Goal: Book appointment/travel/reservation

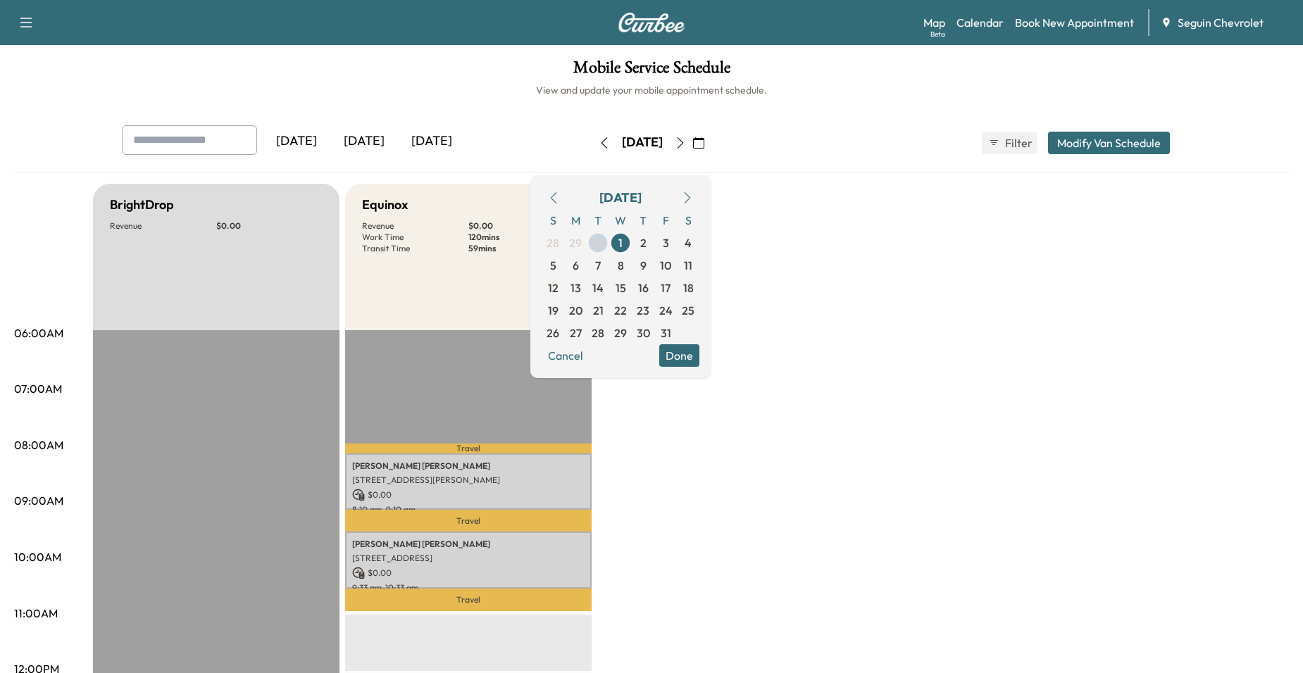
scroll to position [141, 0]
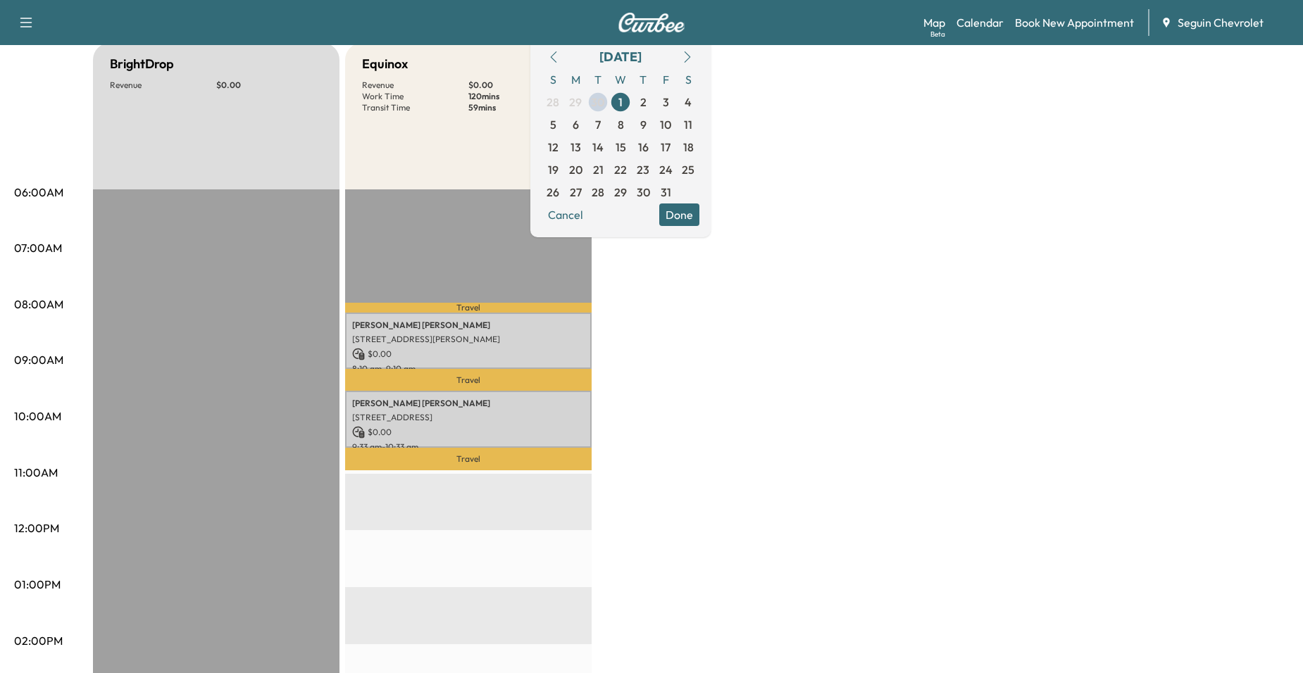
click at [672, 388] on div "BrightDrop Revenue $ 0.00 EST Start Equinox Revenue $ 0.00 Work Time 120 mins T…" at bounding box center [691, 571] width 1196 height 1056
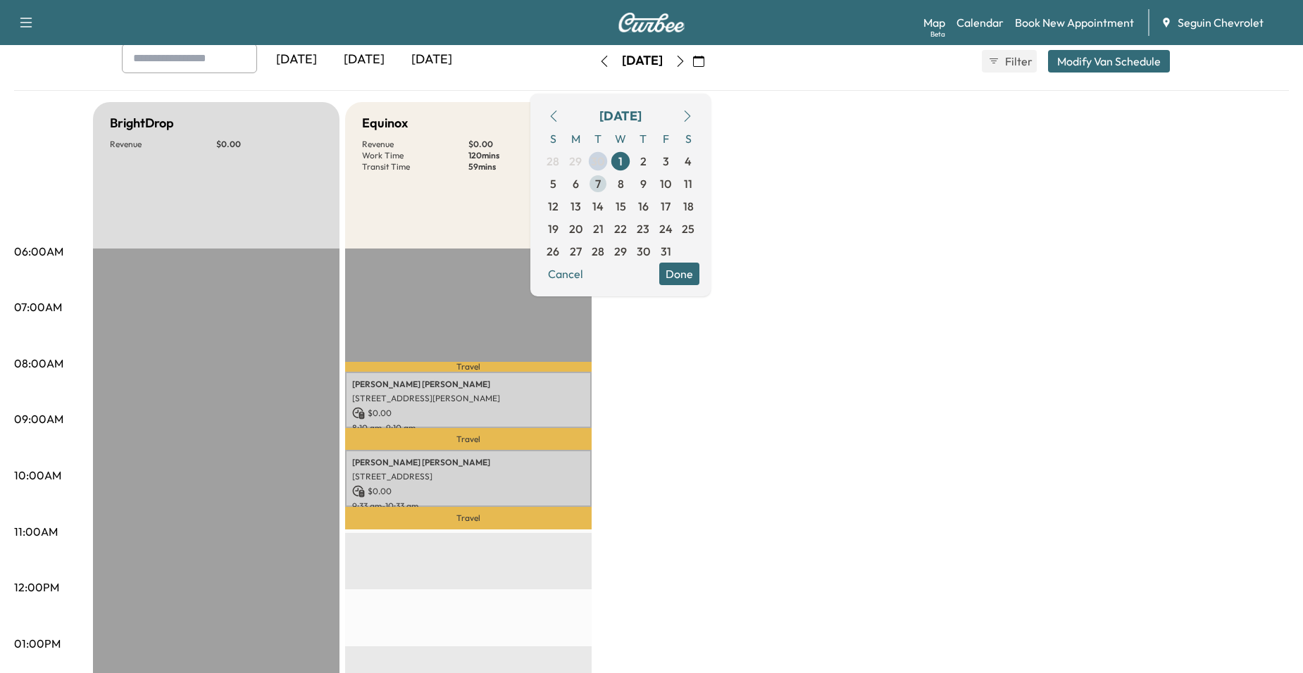
scroll to position [0, 0]
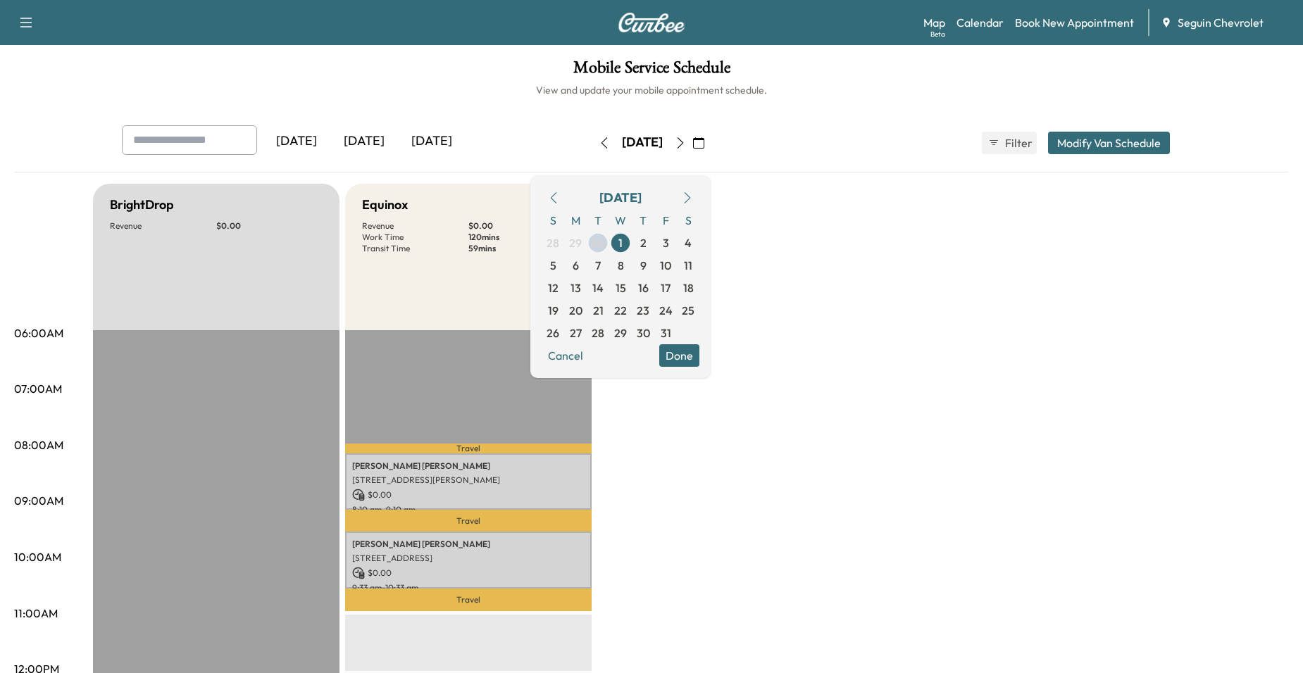
click at [487, 196] on div "Equinox" at bounding box center [468, 205] width 213 height 20
click at [605, 243] on span "30" at bounding box center [598, 242] width 14 height 17
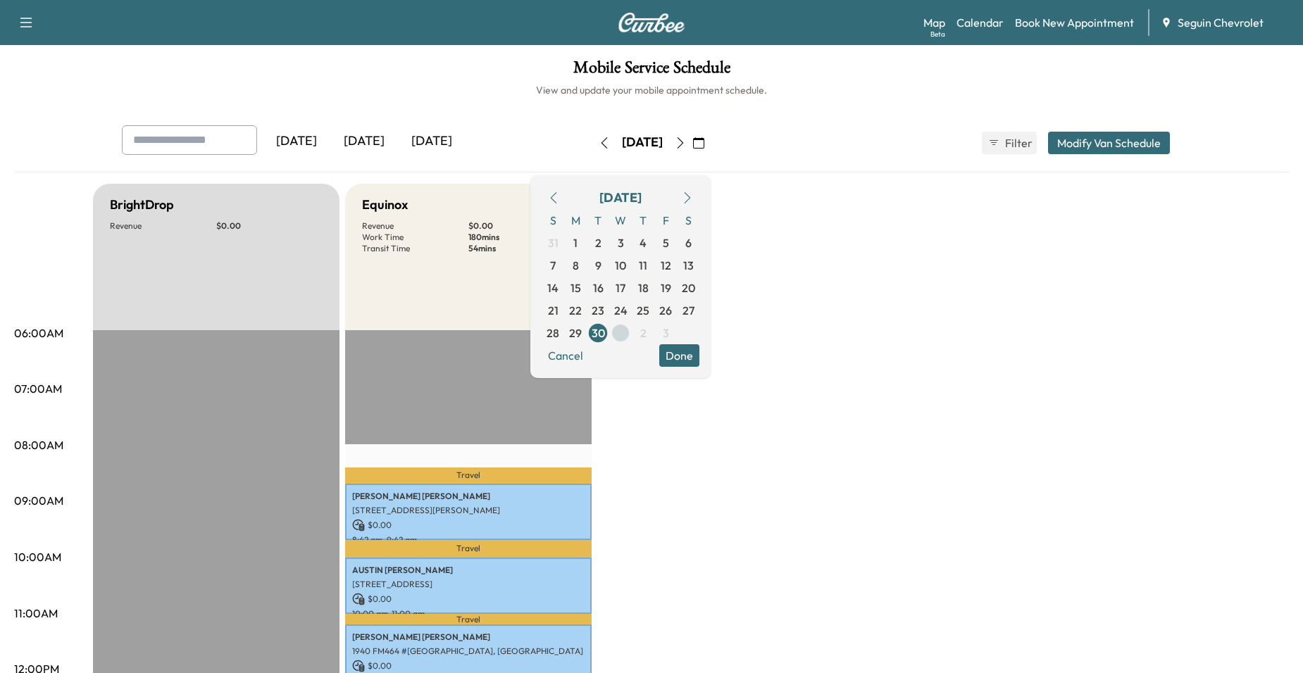
click at [622, 329] on span "1" at bounding box center [620, 333] width 4 height 17
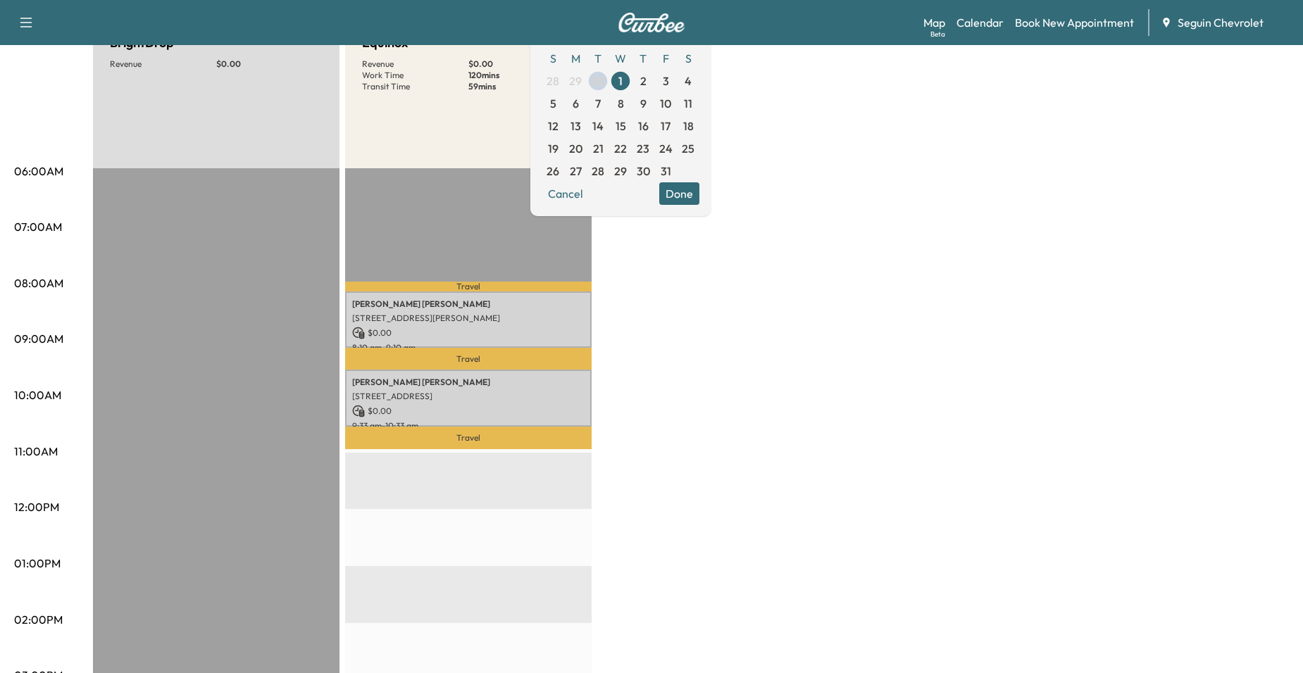
scroll to position [70, 0]
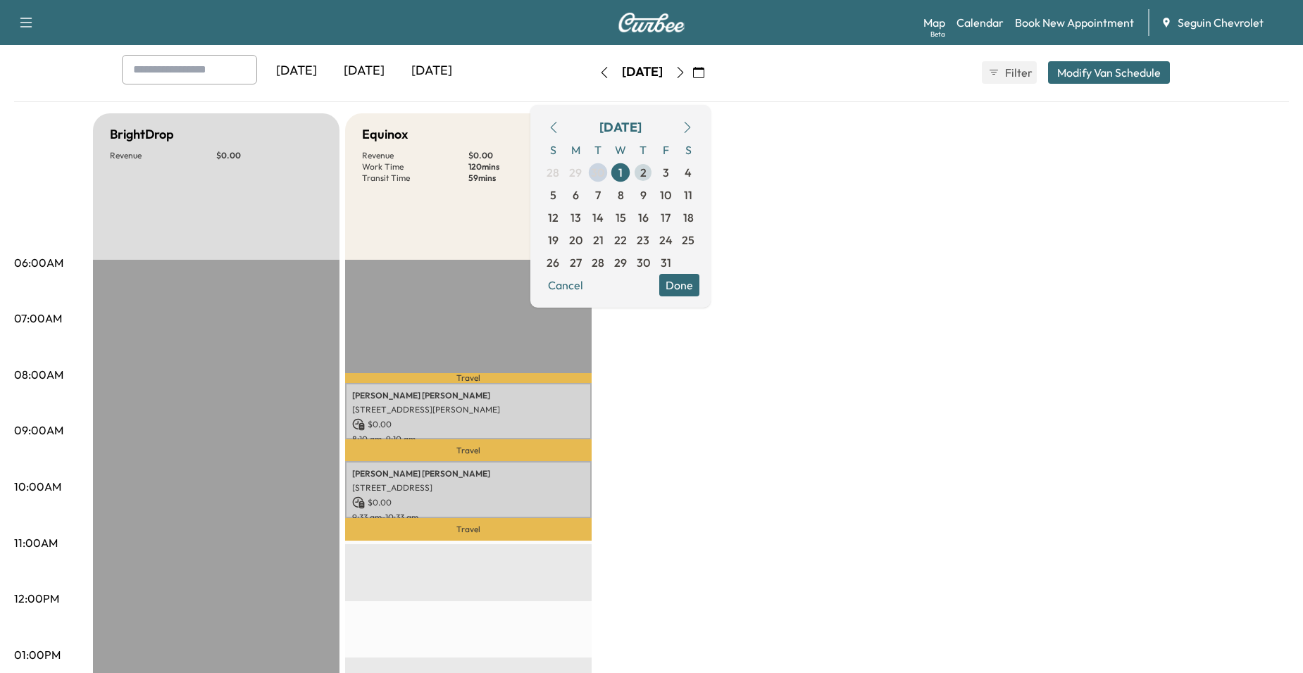
click at [646, 177] on span "2" at bounding box center [643, 172] width 6 height 17
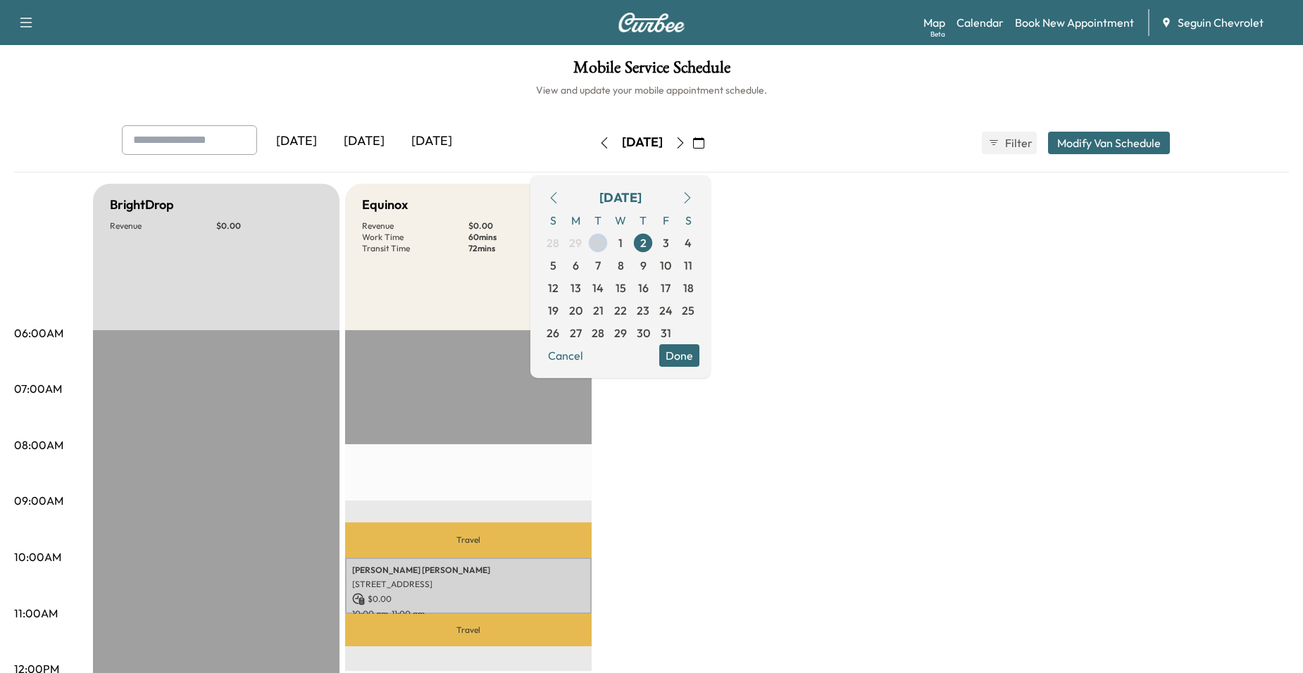
click at [677, 244] on span "3" at bounding box center [665, 243] width 23 height 23
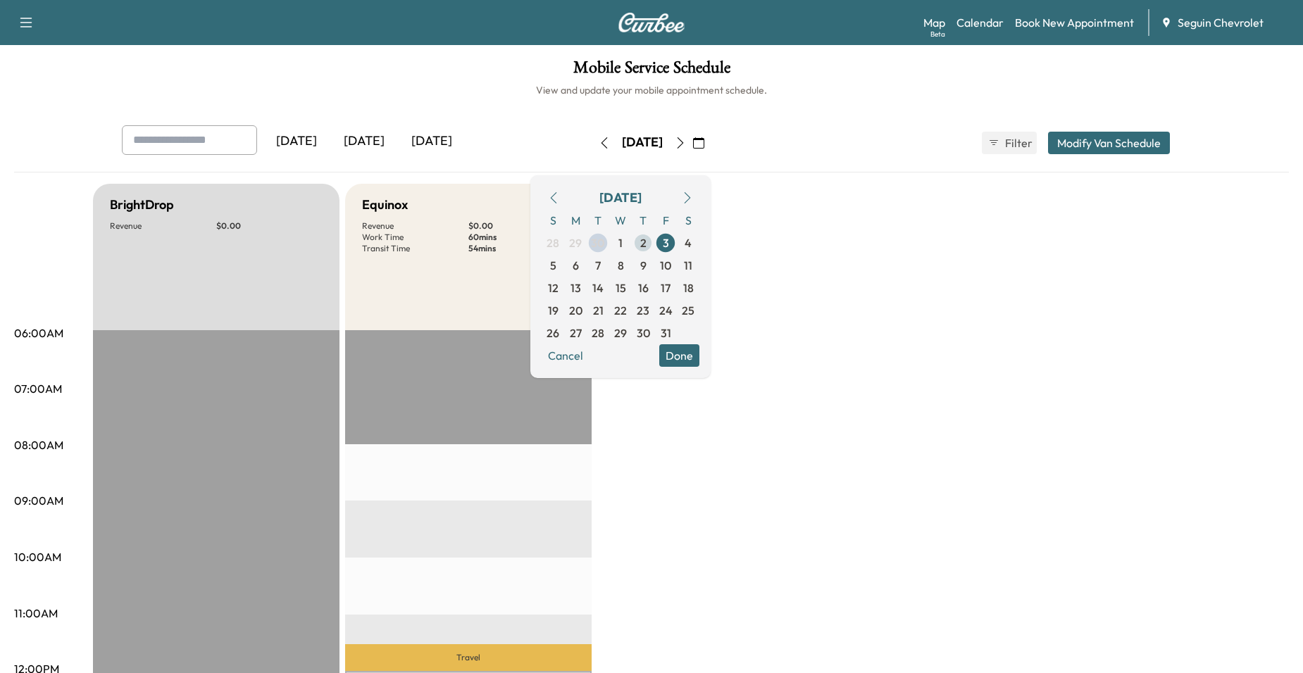
click at [654, 243] on span "2" at bounding box center [643, 243] width 23 height 23
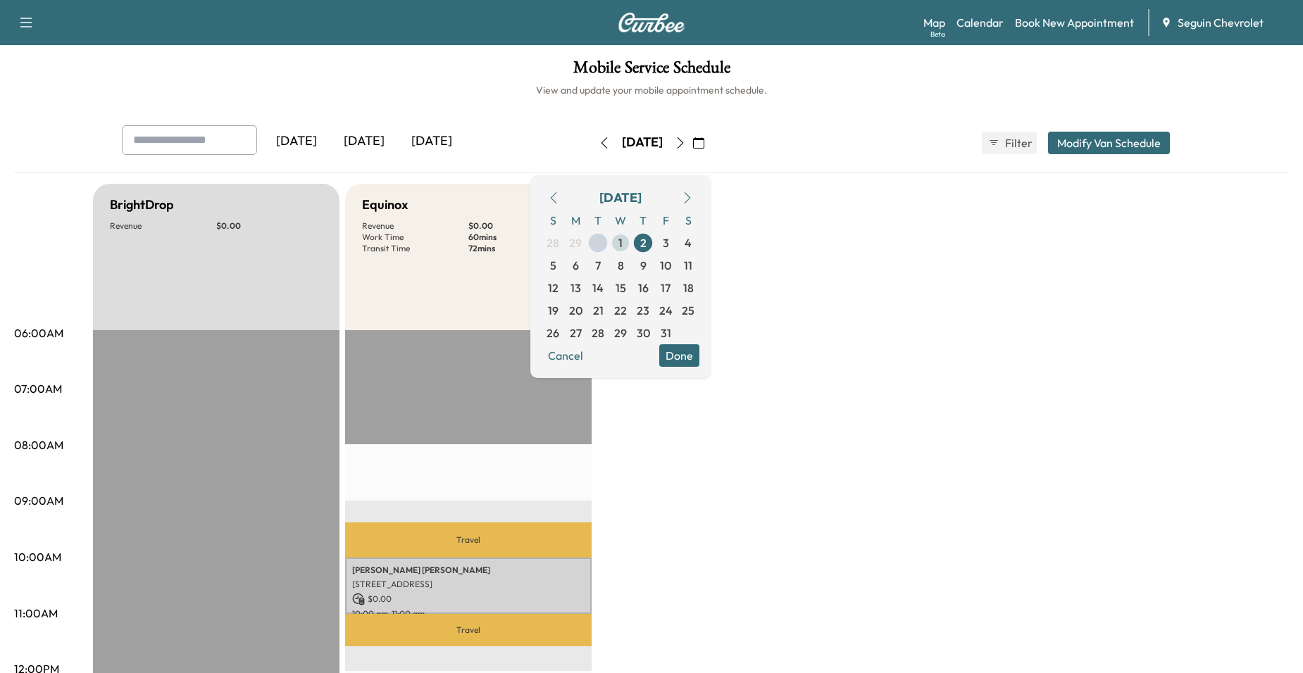
click at [622, 248] on span "1" at bounding box center [620, 242] width 4 height 17
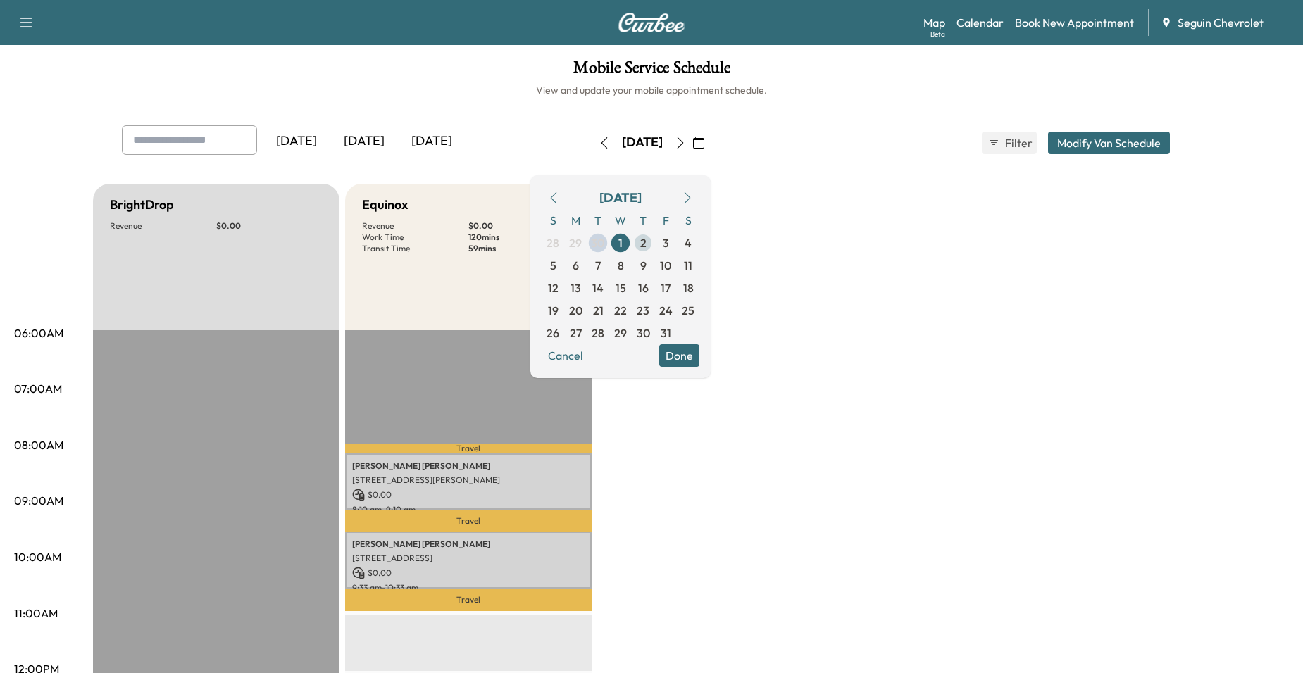
click at [654, 246] on span "2" at bounding box center [643, 243] width 23 height 23
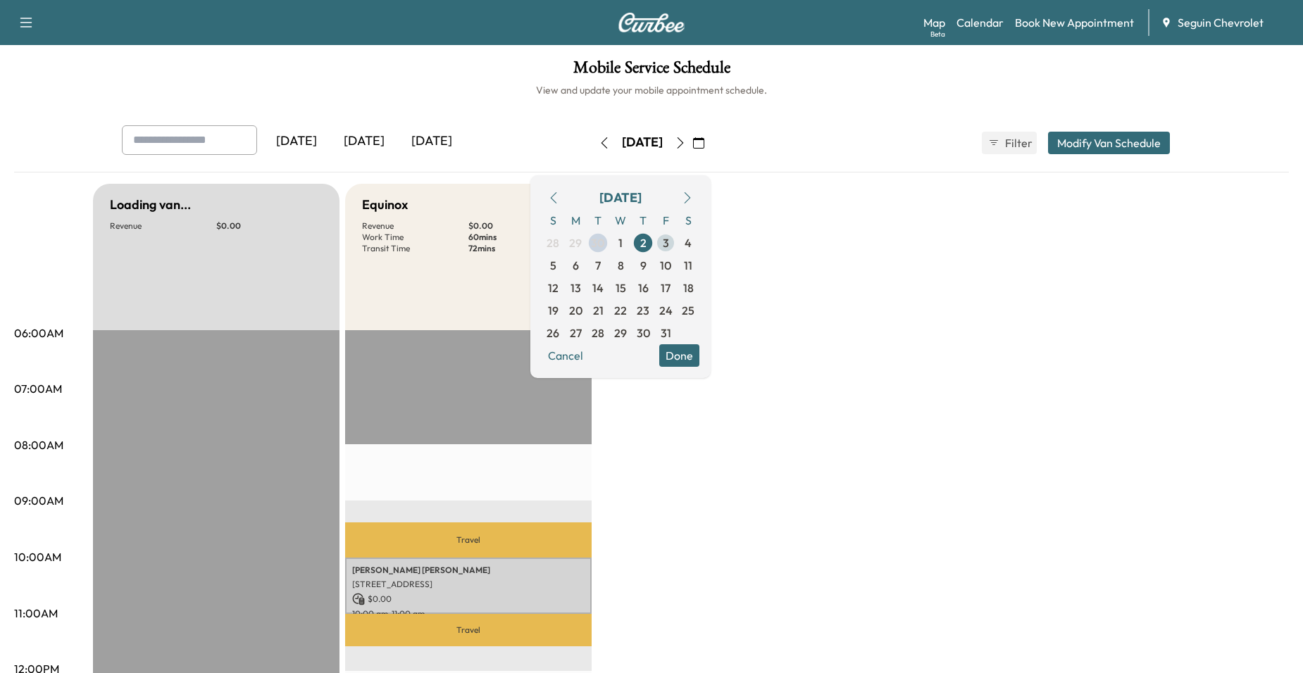
click at [677, 246] on span "3" at bounding box center [665, 243] width 23 height 23
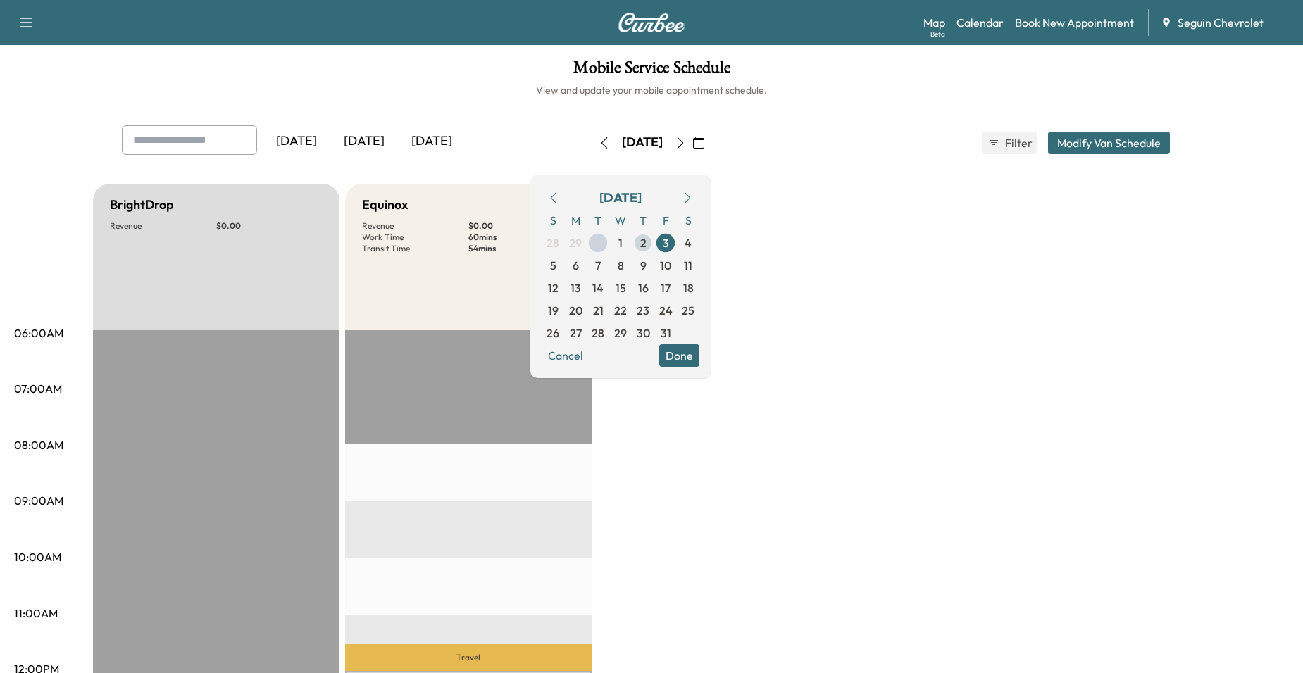
click at [654, 248] on span "2" at bounding box center [643, 243] width 23 height 23
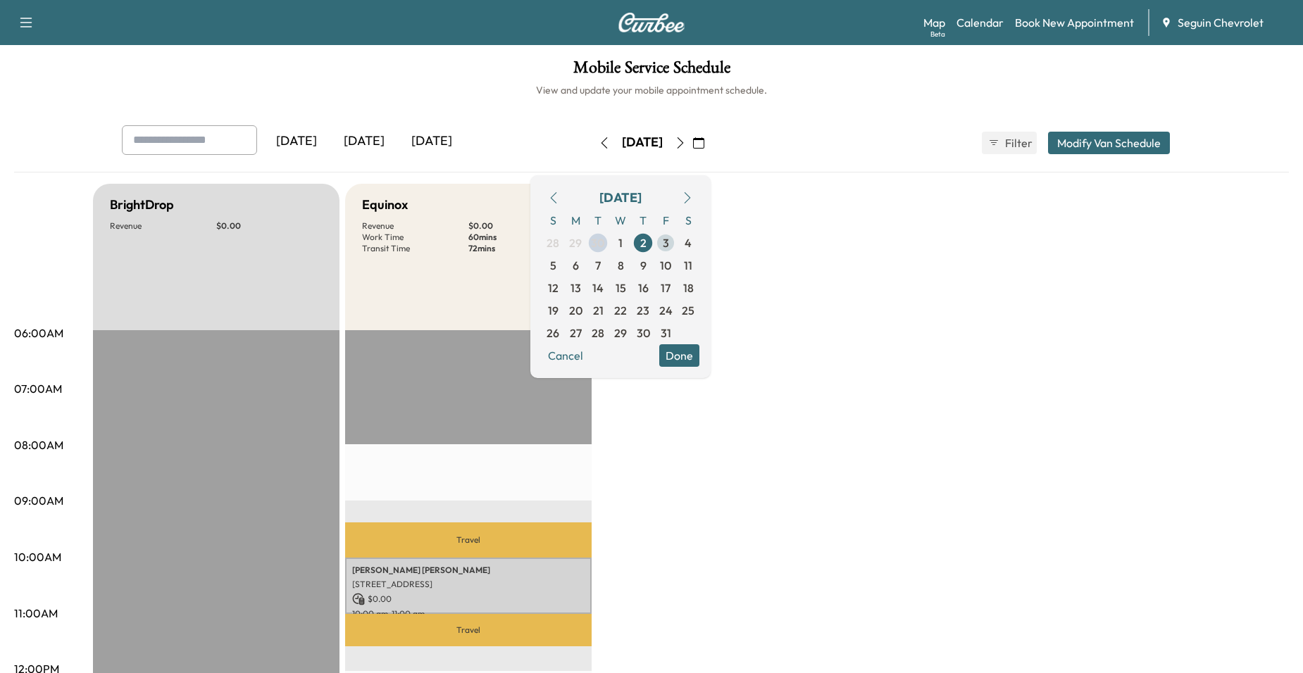
click at [677, 246] on span "3" at bounding box center [665, 243] width 23 height 23
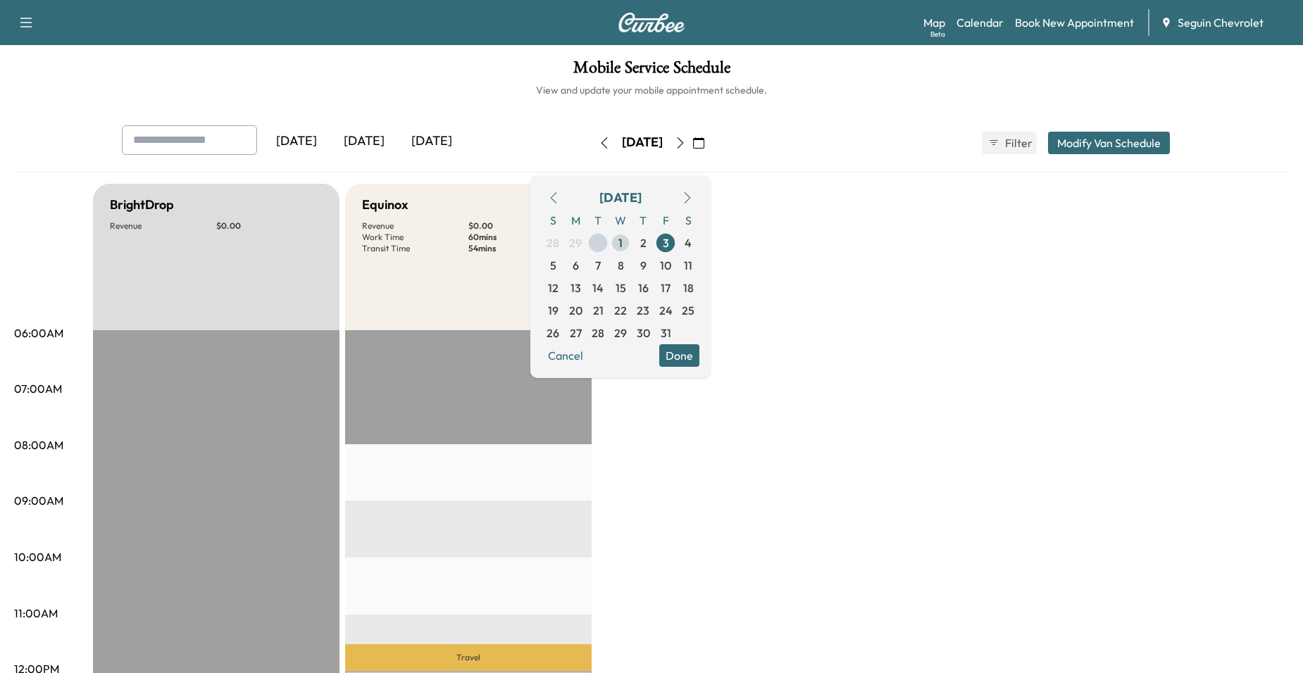
click at [632, 248] on span "1" at bounding box center [620, 243] width 23 height 23
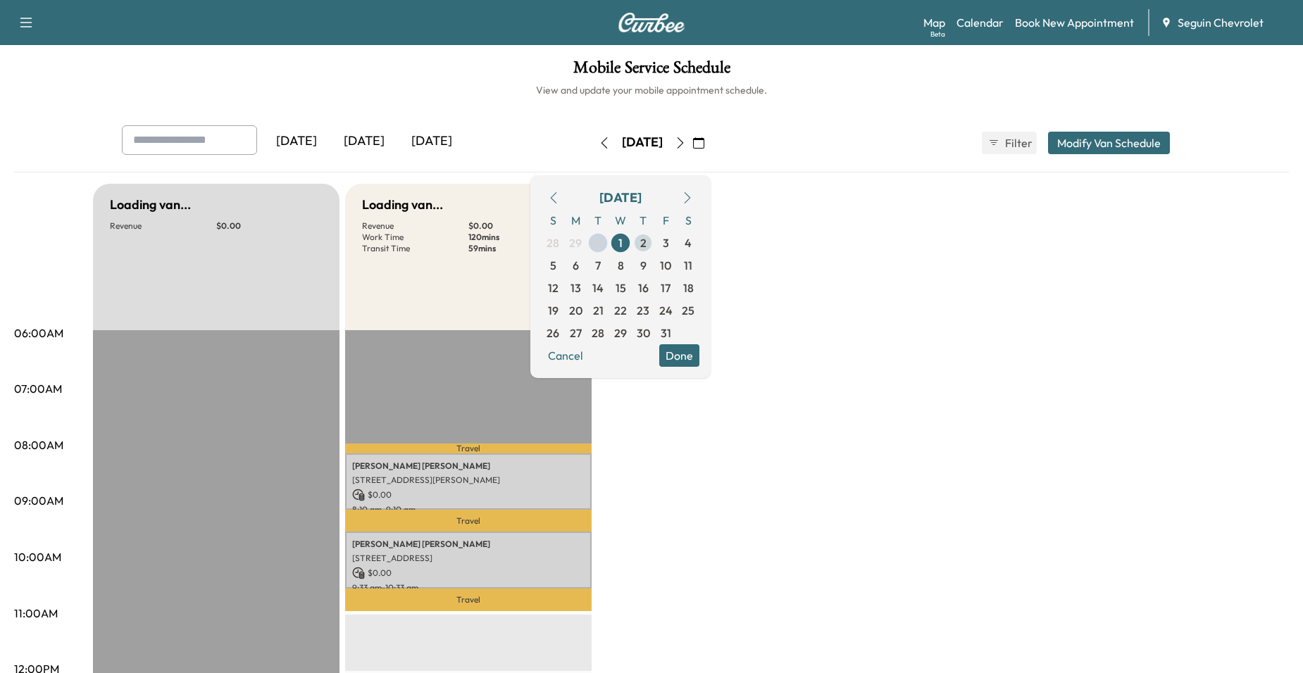
click at [654, 249] on span "2" at bounding box center [643, 243] width 23 height 23
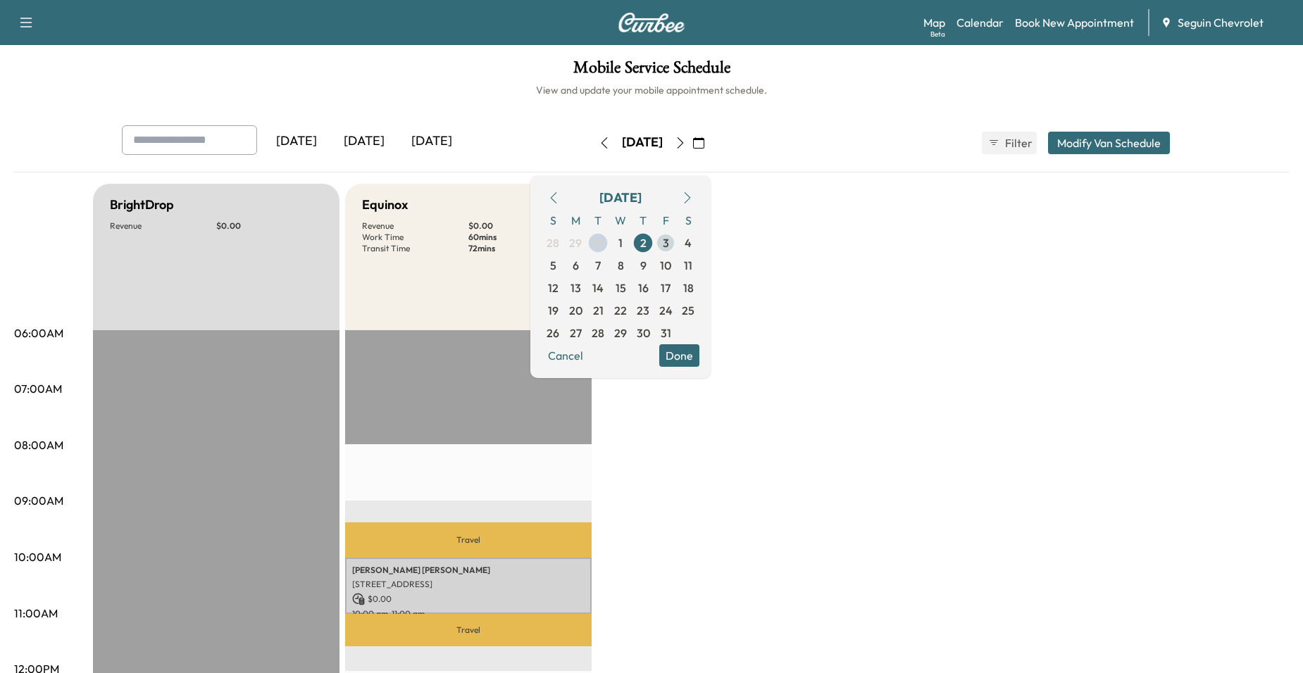
click at [677, 246] on span "3" at bounding box center [665, 243] width 23 height 23
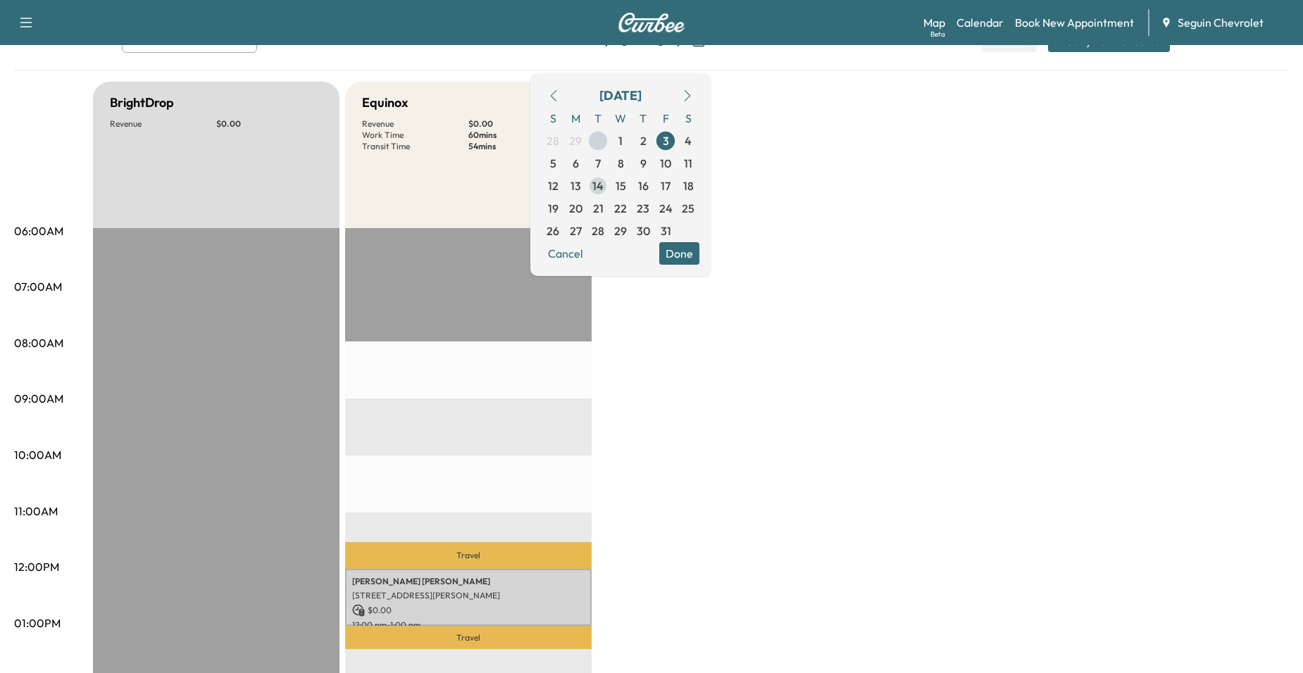
scroll to position [70, 0]
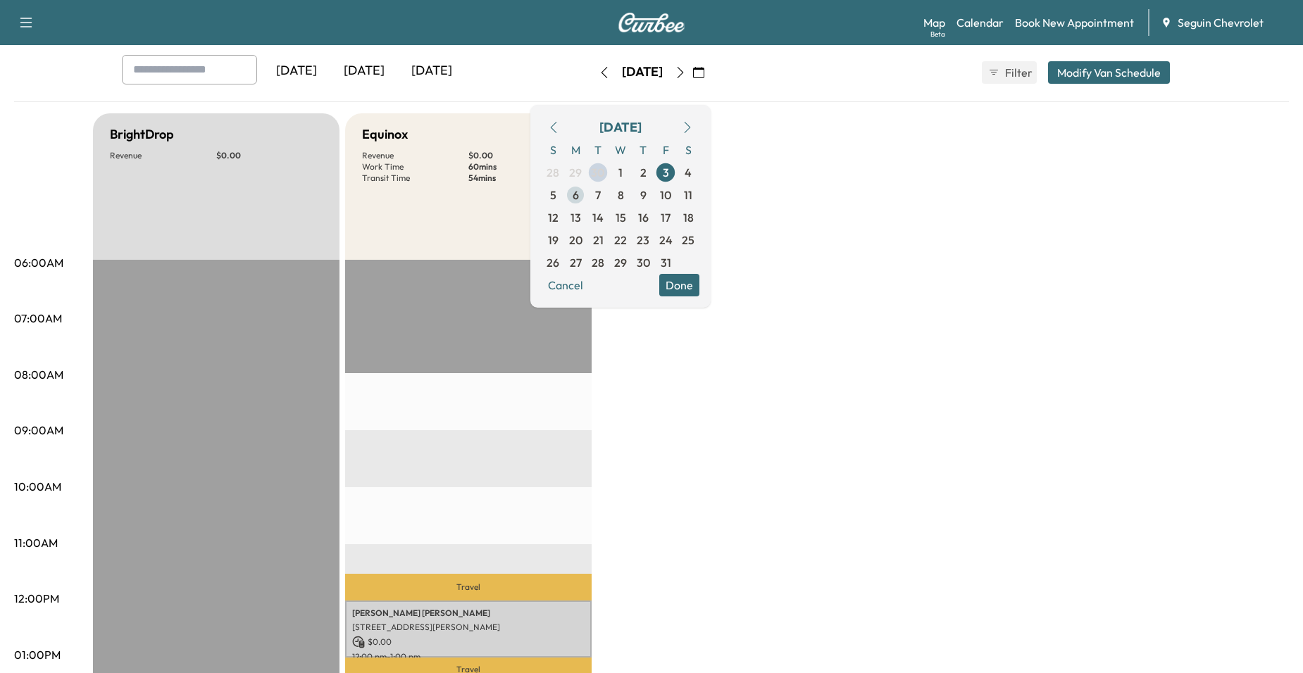
click at [587, 201] on span "6" at bounding box center [575, 195] width 23 height 23
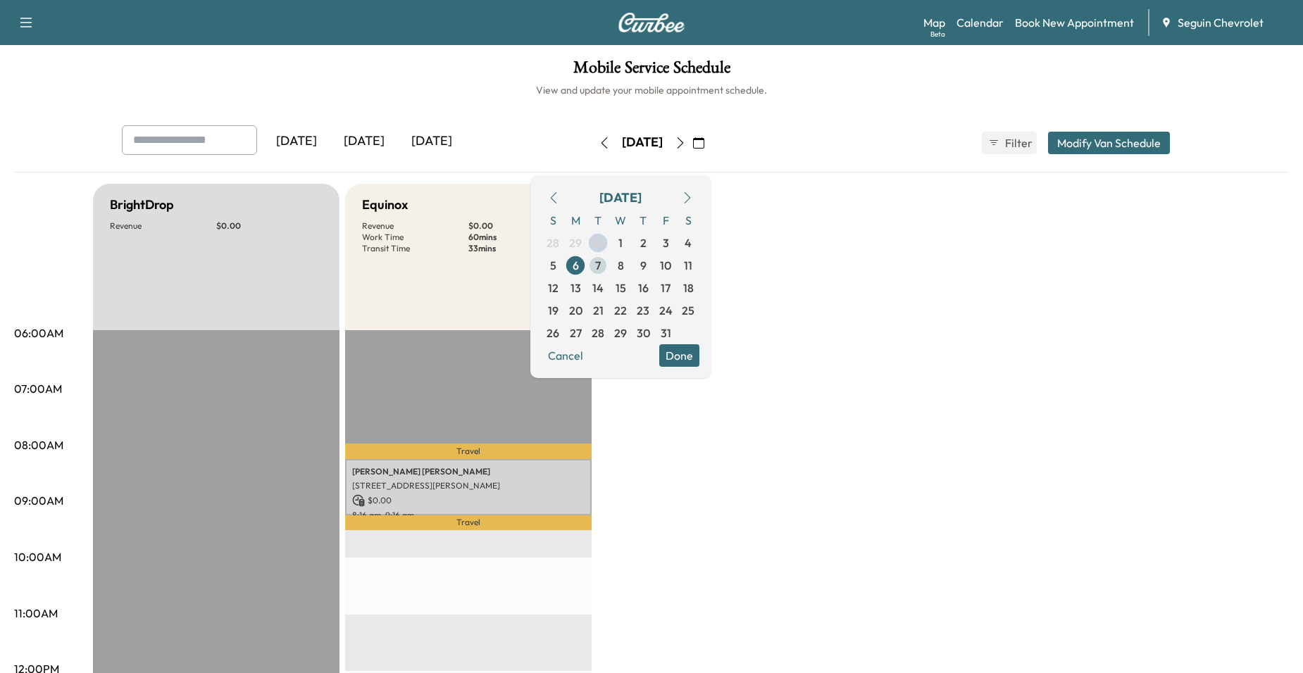
click at [601, 266] on span "7" at bounding box center [598, 265] width 6 height 17
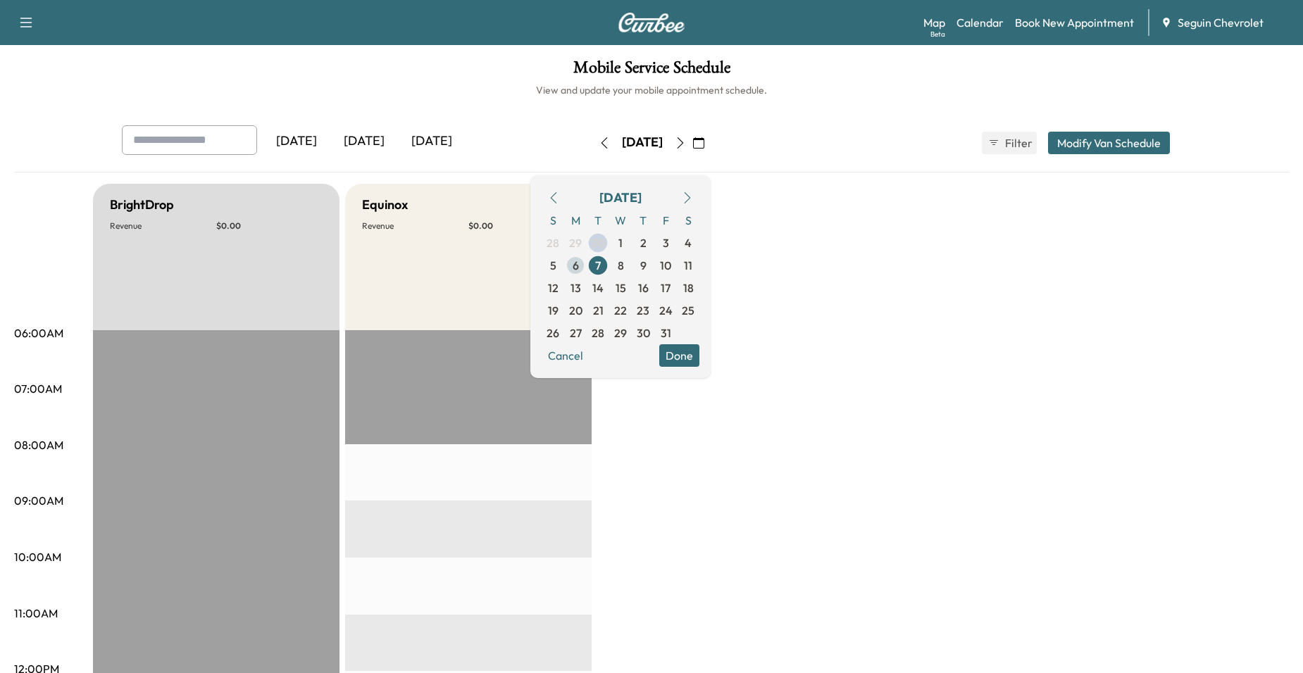
click at [587, 268] on span "6" at bounding box center [575, 265] width 23 height 23
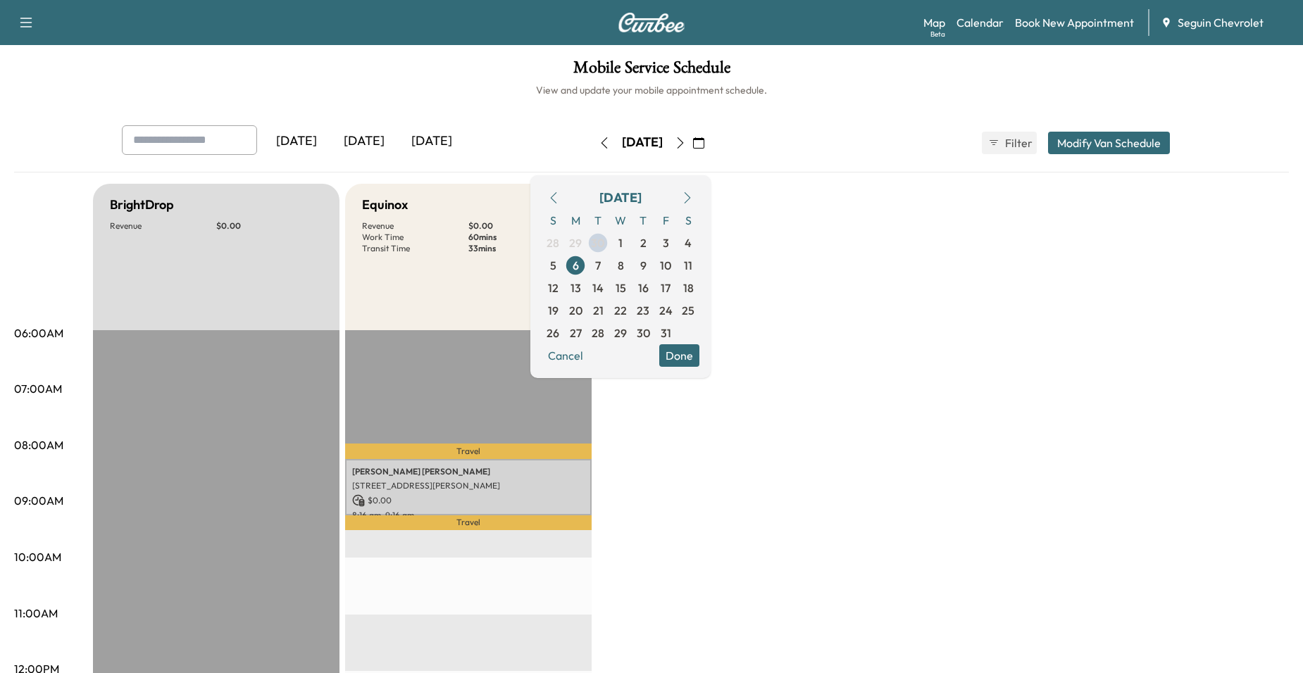
drag, startPoint x: 758, startPoint y: 463, endPoint x: 758, endPoint y: 431, distance: 32.4
